Goal: Information Seeking & Learning: Learn about a topic

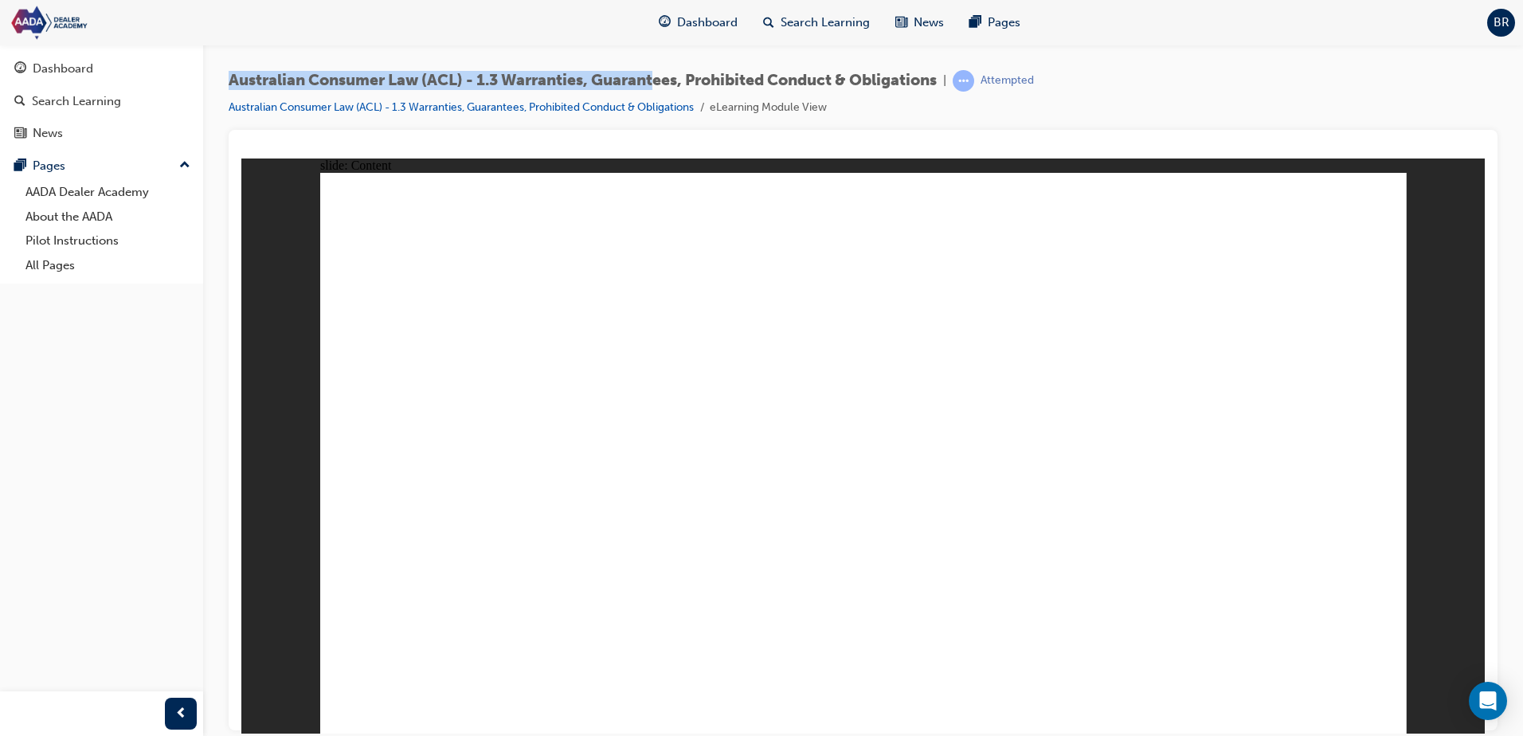
drag, startPoint x: 989, startPoint y: 306, endPoint x: 994, endPoint y: 318, distance: 13.2
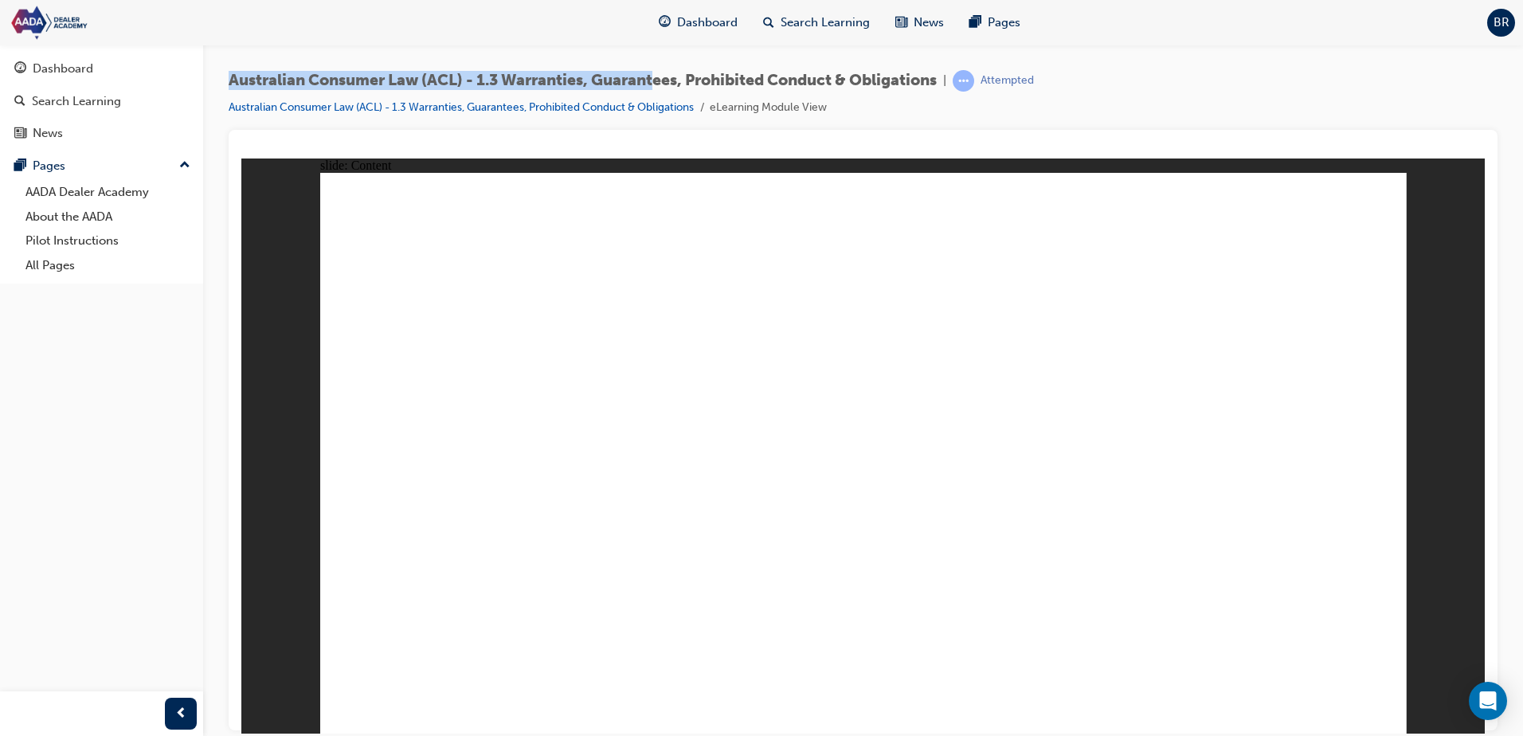
drag, startPoint x: 1237, startPoint y: 370, endPoint x: 1261, endPoint y: 385, distance: 28.3
drag, startPoint x: 1261, startPoint y: 385, endPoint x: 1281, endPoint y: 433, distance: 52.5
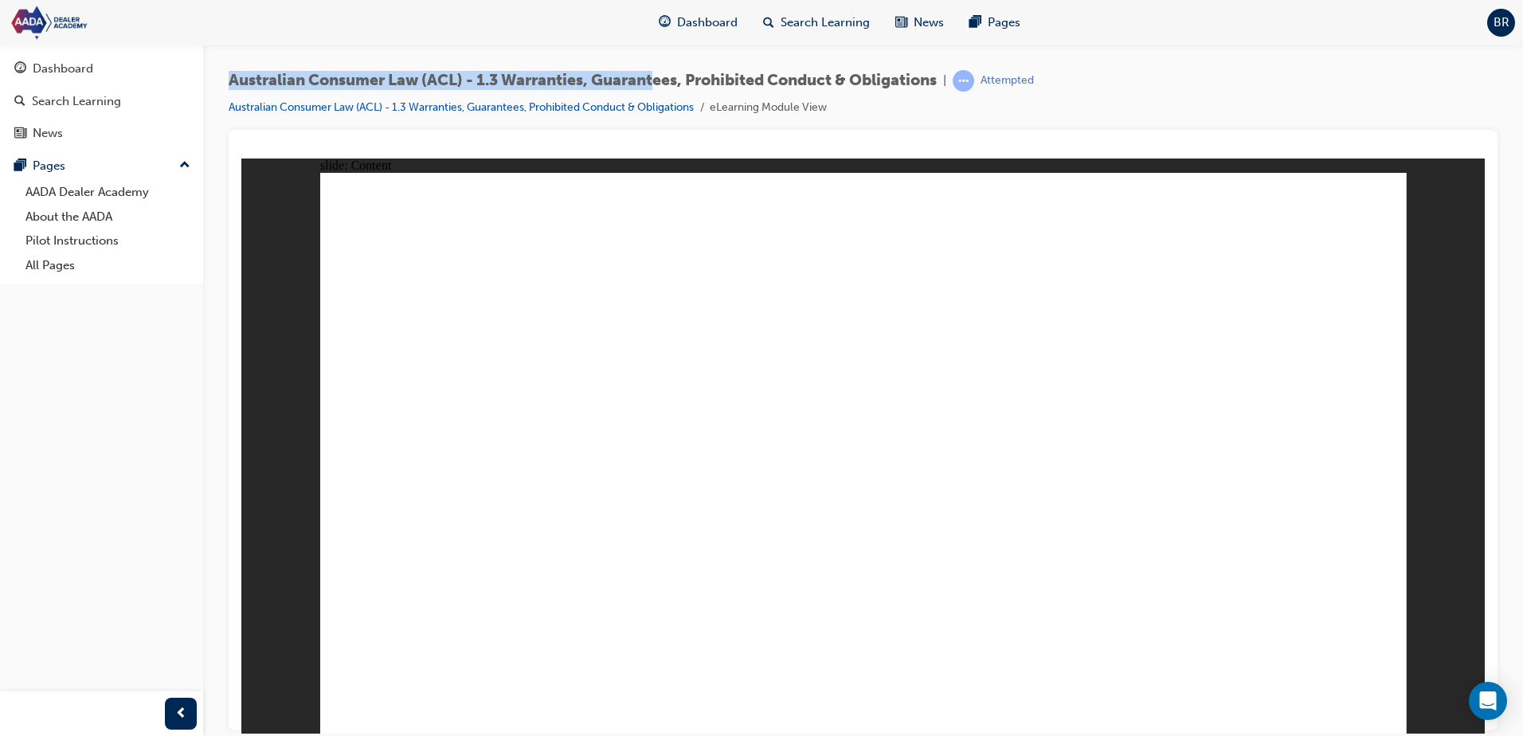
drag, startPoint x: 1351, startPoint y: 684, endPoint x: 1306, endPoint y: 661, distance: 50.9
drag, startPoint x: 417, startPoint y: 294, endPoint x: 499, endPoint y: 285, distance: 82.5
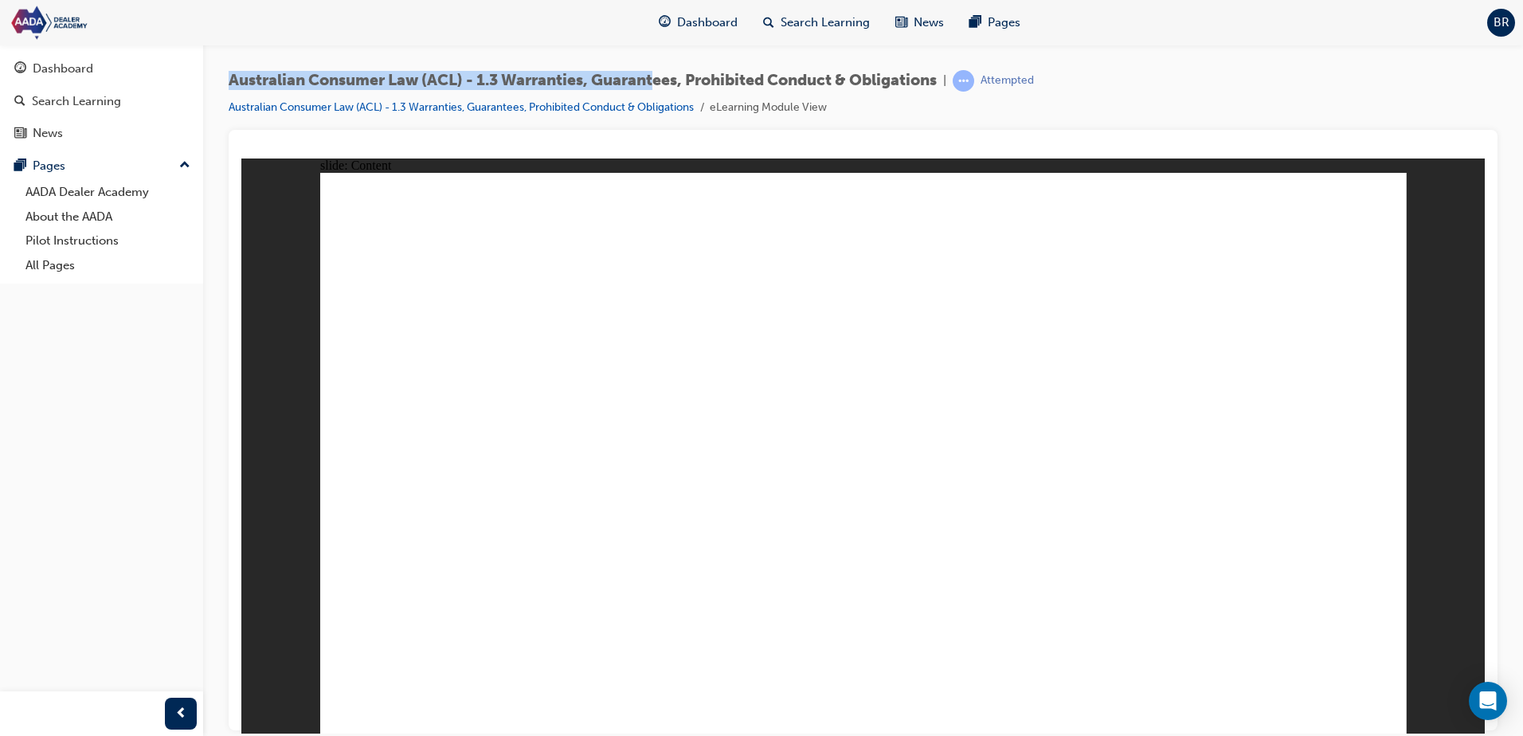
drag, startPoint x: 499, startPoint y: 285, endPoint x: 1348, endPoint y: 182, distance: 855.3
drag, startPoint x: 773, startPoint y: 271, endPoint x: 1467, endPoint y: 269, distance: 694.6
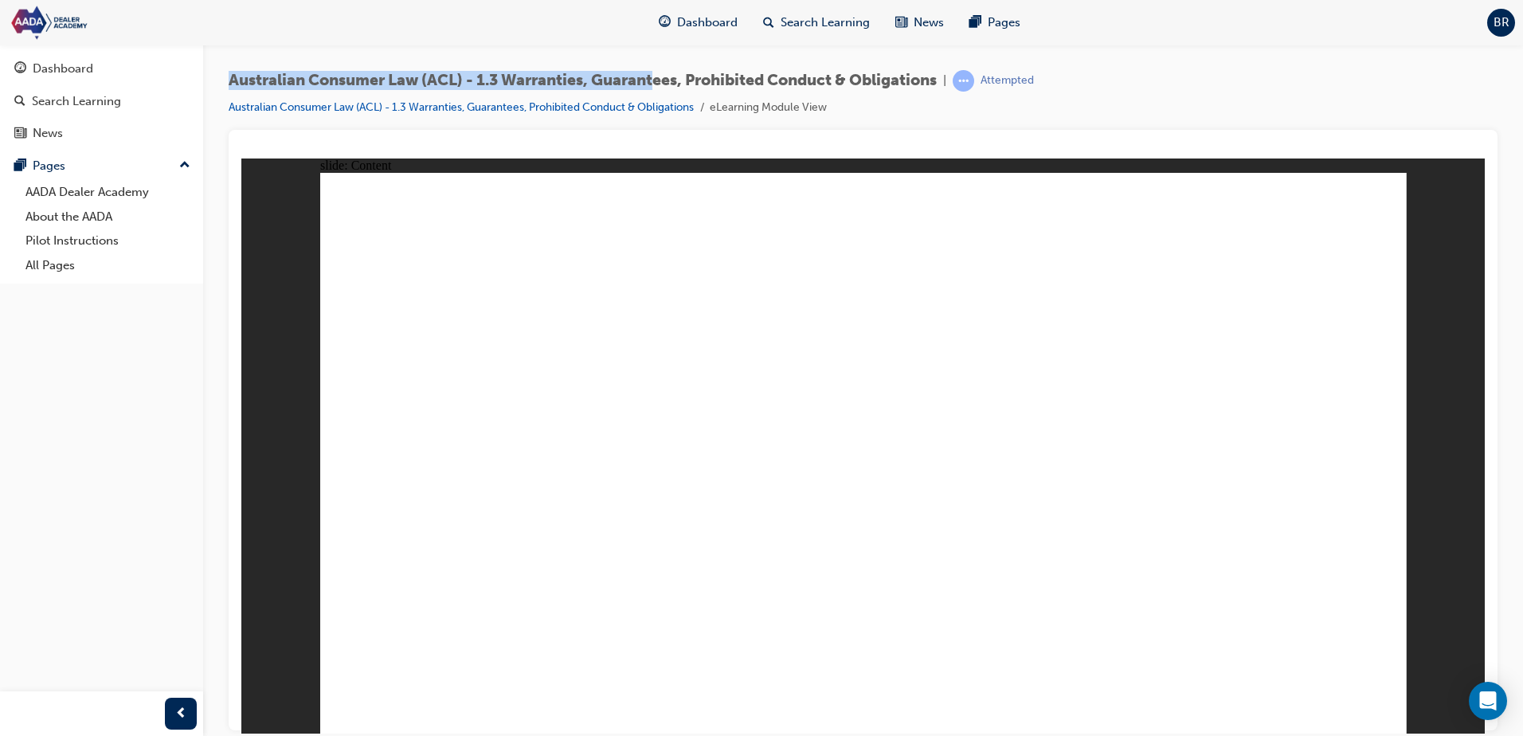
drag, startPoint x: 546, startPoint y: 602, endPoint x: 627, endPoint y: 600, distance: 81.3
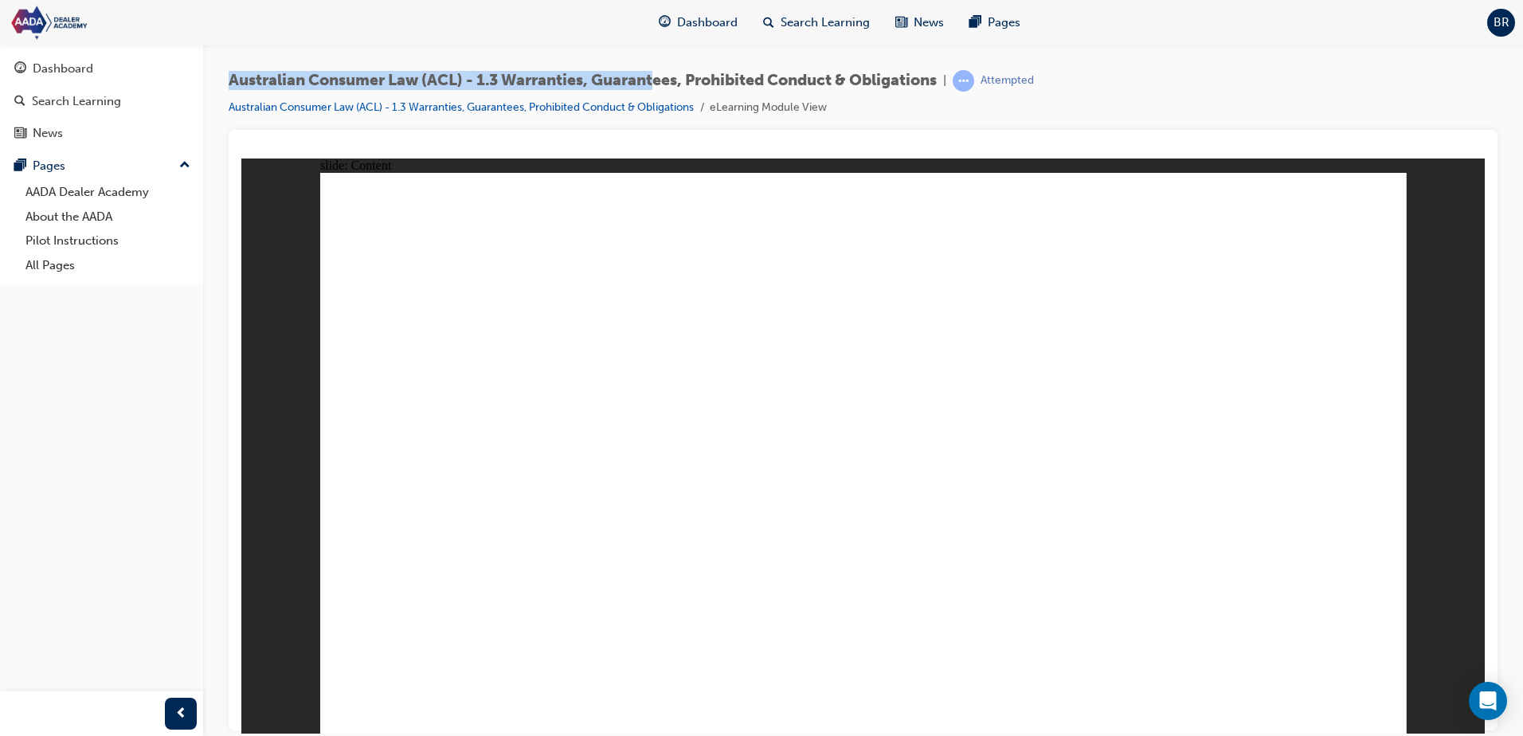
drag, startPoint x: 427, startPoint y: 538, endPoint x: 430, endPoint y: 550, distance: 11.6
